Goal: Transaction & Acquisition: Book appointment/travel/reservation

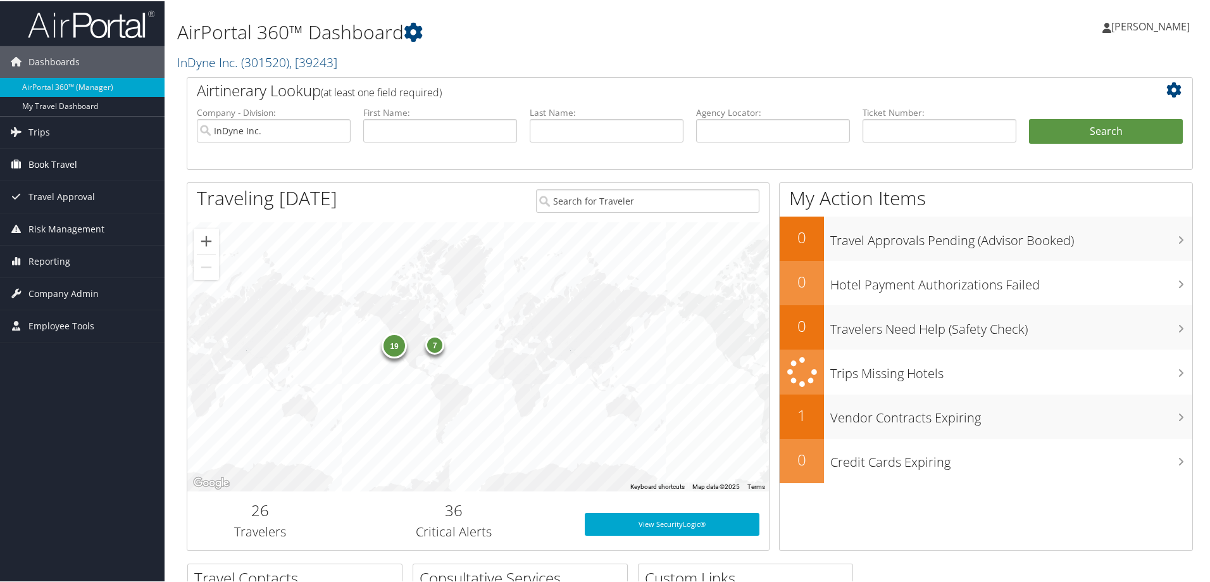
click at [51, 160] on span "Book Travel" at bounding box center [52, 163] width 49 height 32
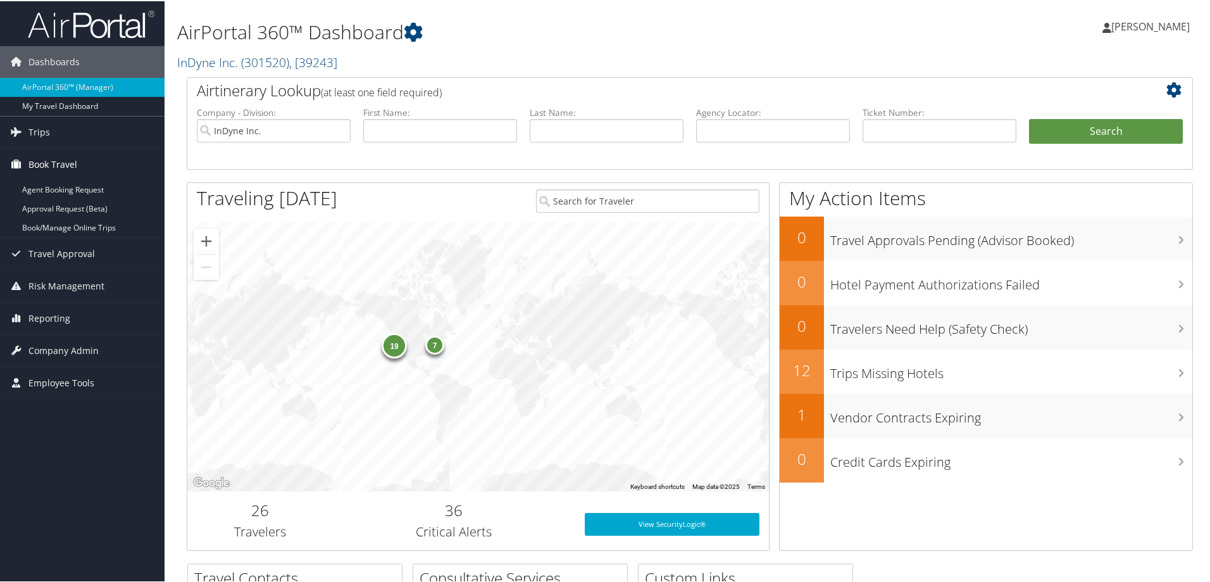
click at [60, 164] on span "Book Travel" at bounding box center [52, 163] width 49 height 32
click at [37, 134] on span "Trips" at bounding box center [39, 131] width 22 height 32
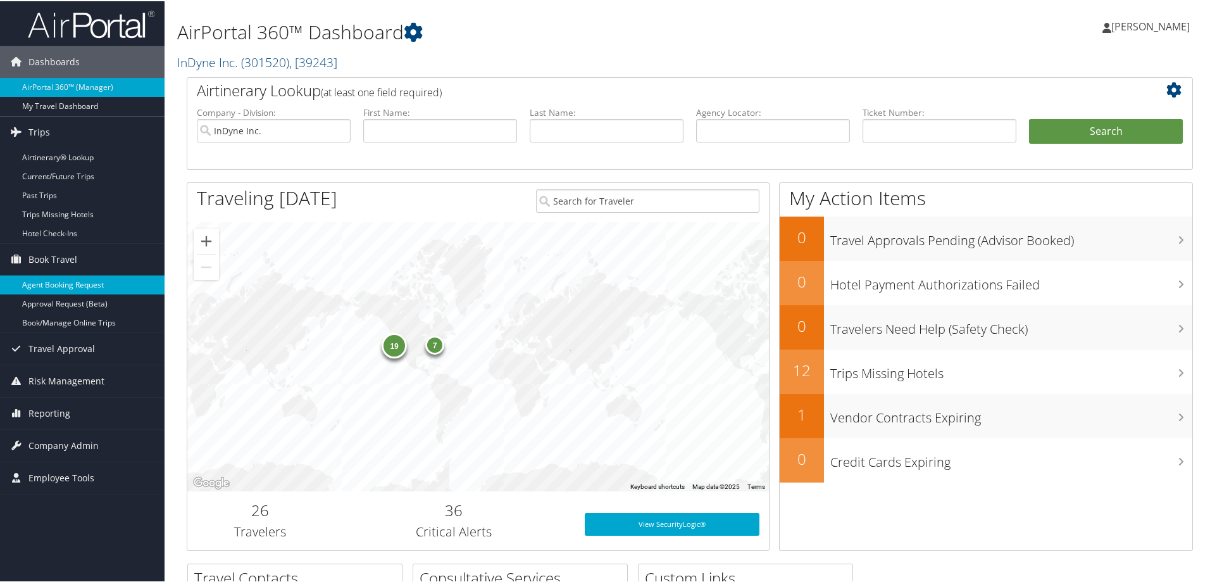
click at [56, 288] on link "Agent Booking Request" at bounding box center [82, 283] width 165 height 19
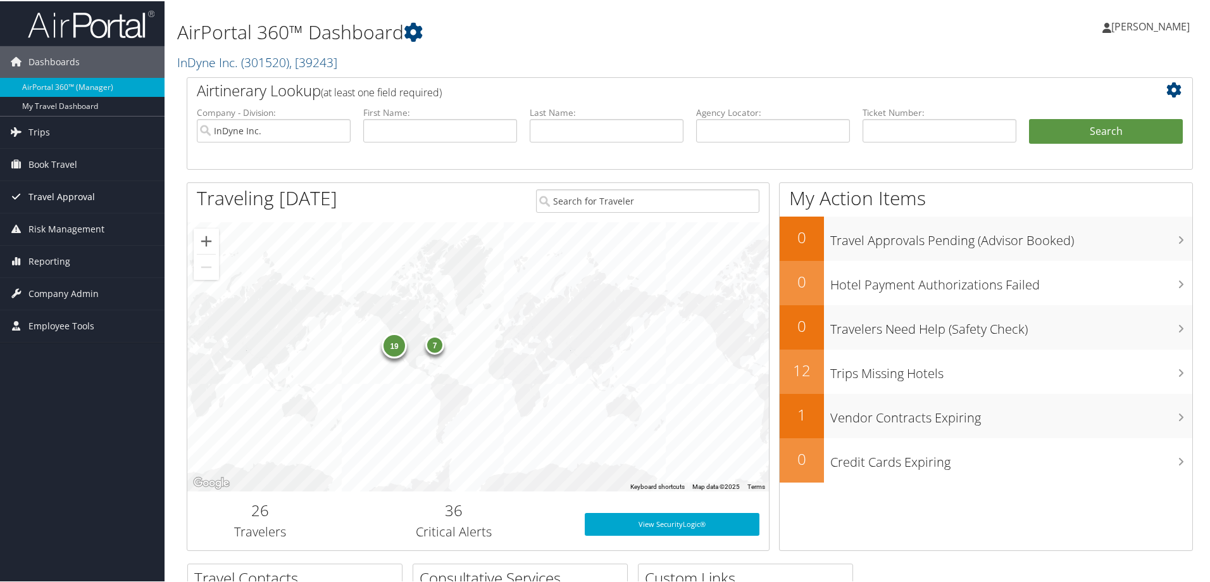
click at [60, 196] on span "Travel Approval" at bounding box center [61, 196] width 66 height 32
click at [53, 161] on span "Book Travel" at bounding box center [52, 163] width 49 height 32
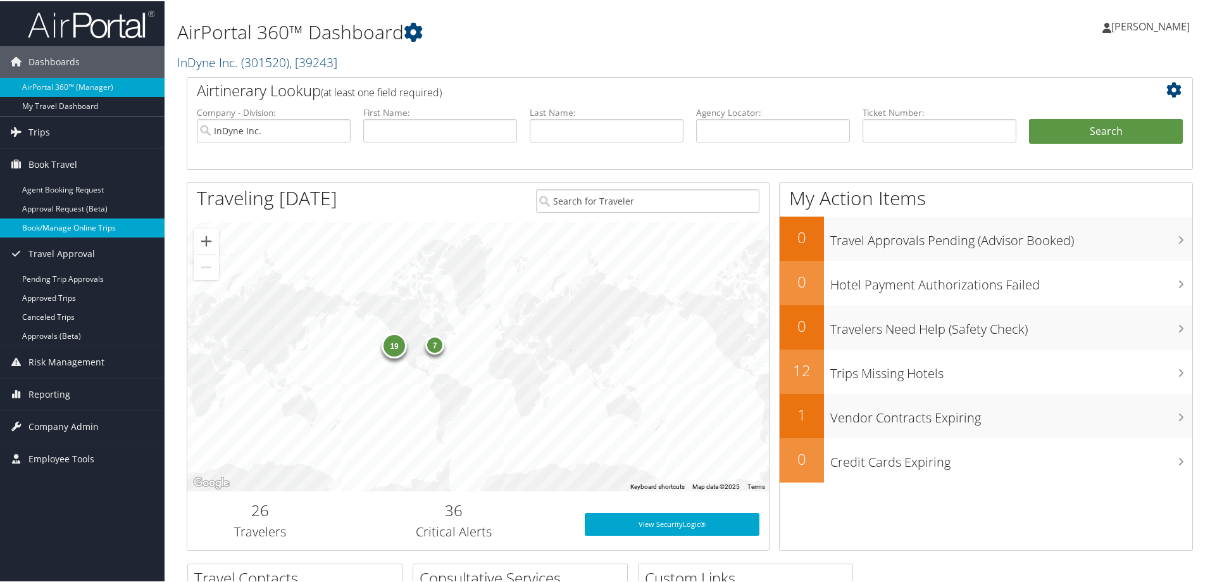
click at [43, 229] on link "Book/Manage Online Trips" at bounding box center [82, 226] width 165 height 19
